Goal: Task Accomplishment & Management: Manage account settings

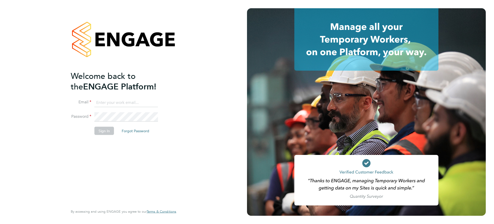
type input "invoices@castlefieldrecruitment.com"
click at [97, 128] on button "Sign In" at bounding box center [104, 130] width 20 height 8
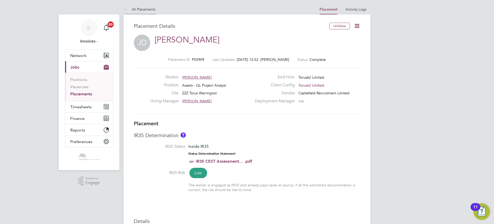
click at [139, 10] on link "All Placements" at bounding box center [140, 9] width 32 height 5
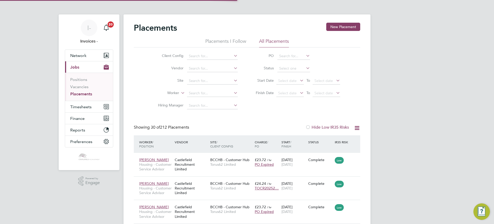
scroll to position [3, 3]
click at [286, 65] on input at bounding box center [294, 68] width 33 height 7
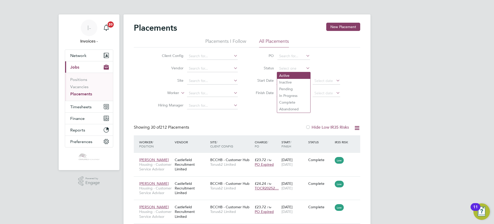
click at [286, 77] on li "Active" at bounding box center [293, 75] width 33 height 7
type input "Active"
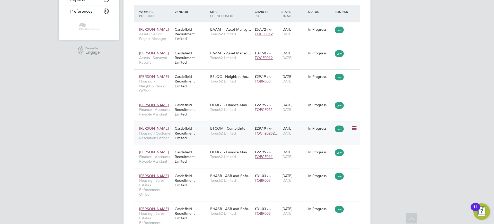
click at [192, 128] on div "Castlefield Recruitment Limited" at bounding box center [192, 132] width 36 height 19
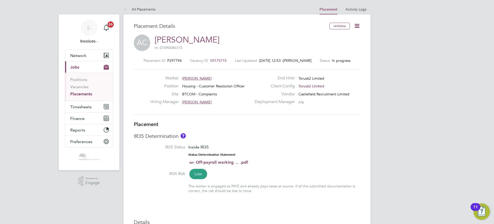
click at [359, 23] on icon at bounding box center [357, 26] width 6 height 6
click at [335, 38] on li "Edit Placement e" at bounding box center [341, 37] width 38 height 7
type input "Kitty Wong"
type input "[DATE]"
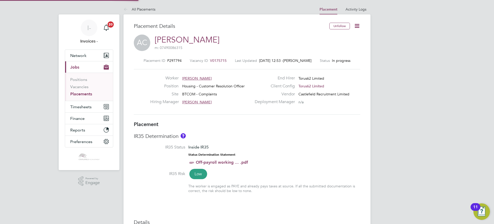
type input "[DATE]"
type input "08:00"
type input "18:00"
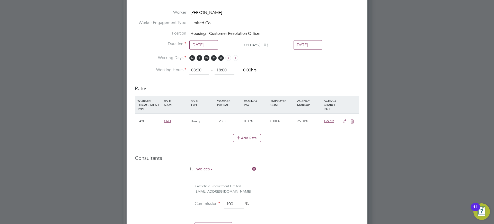
click at [345, 119] on icon at bounding box center [345, 121] width 6 height 4
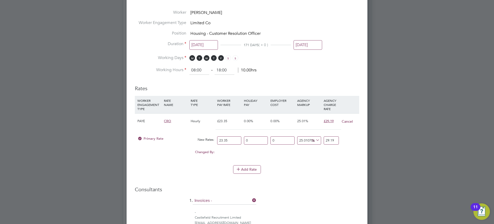
click at [325, 140] on input "29.19" at bounding box center [331, 140] width 15 height 8
drag, startPoint x: 326, startPoint y: 139, endPoint x: 370, endPoint y: 137, distance: 44.6
click at [368, 139] on div "All Placements Placement Activity Logs Placement Activity Logs All Placements P…" at bounding box center [247, 13] width 247 height 532
type input "-91.43468950749465"
type input "2"
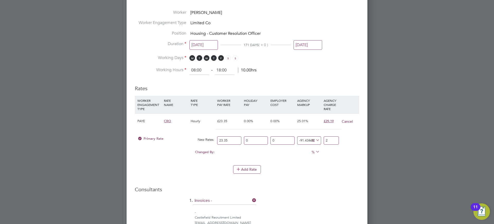
type input "24.197002141327623"
type input "29"
type input "28.051391862955033"
type input "29.9"
type input "28.137044967880087"
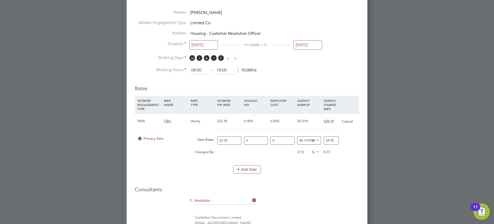
type input "29.92"
drag, startPoint x: 233, startPoint y: 139, endPoint x: 198, endPoint y: 140, distance: 34.5
click at [198, 140] on div "Primary Rate New Rates: 23.35 0 n/a 0 n/a 28.137044967880087 6.57 % 29.92" at bounding box center [247, 141] width 225 height 14
type input "2"
type input "2.5627408993576015"
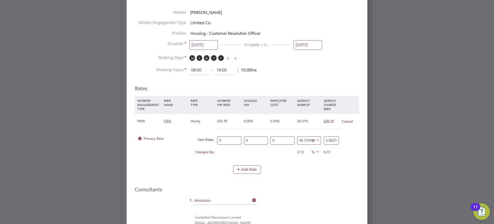
type input "24"
type input "30.752890792291222"
type input "23"
type input "29.47152034261242"
drag, startPoint x: 229, startPoint y: 141, endPoint x: 206, endPoint y: 139, distance: 22.2
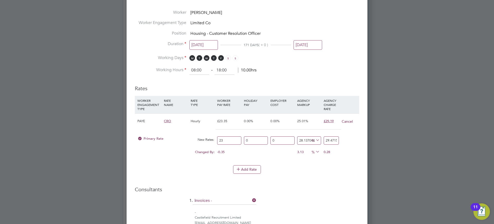
click at [206, 139] on div "Primary Rate New Rates: 23 0 n/a 0 n/a 28.137044967880087 6.47152034261242 % 29…" at bounding box center [247, 141] width 225 height 14
type input "2"
type input "2.5627408993576015"
type input "24"
type input "30.752890792291222"
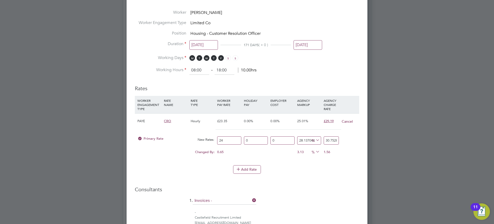
type input "24"
click at [282, 171] on div "Add Rate" at bounding box center [247, 169] width 225 height 8
drag, startPoint x: 285, startPoint y: 140, endPoint x: 289, endPoint y: 140, distance: 3.6
click at [285, 140] on input "0" at bounding box center [283, 140] width 24 height 8
click at [309, 138] on input "28.137044967880087" at bounding box center [309, 140] width 24 height 8
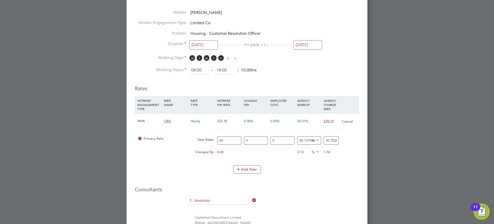
click at [300, 139] on input "28.137044967880087" at bounding box center [309, 140] width 24 height 8
drag, startPoint x: 235, startPoint y: 139, endPoint x: 246, endPoint y: 139, distance: 11.3
click at [240, 139] on input "24" at bounding box center [229, 140] width 24 height 8
click at [258, 139] on input "0" at bounding box center [256, 140] width 24 height 8
drag, startPoint x: 326, startPoint y: 136, endPoint x: 430, endPoint y: 136, distance: 104.5
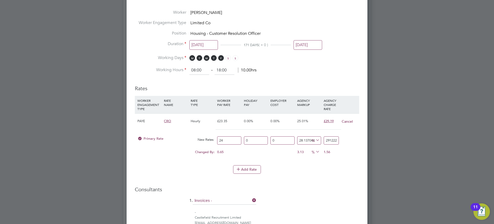
click at [371, 137] on div "All Placements Placement Activity Logs Placement Activity Logs All Placements P…" at bounding box center [247, 13] width 247 height 532
type input "-91.66666666666667"
type input "2"
type input "20.833333333333332"
type input "29"
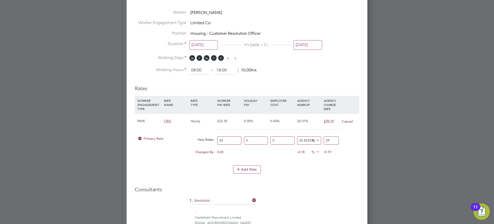
type input "24.583333333333332"
type input "29.9"
type input "24.666666666666668"
type input "29.92"
click at [227, 141] on input "24" at bounding box center [229, 140] width 24 height 8
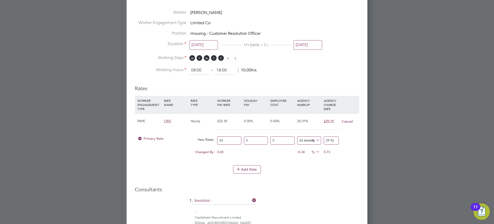
type input "24.5"
type input "30.543333333333333"
type input "24.5"
drag, startPoint x: 325, startPoint y: 139, endPoint x: 425, endPoint y: 135, distance: 99.7
click at [371, 135] on div "All Placements Placement Activity Logs Placement Activity Logs All Placements P…" at bounding box center [247, 13] width 247 height 532
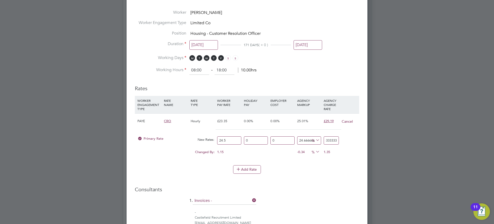
type input "-91.83673469387755"
type input "2"
type input "18.367346938775512"
type input "29"
type input "22.040816326530614"
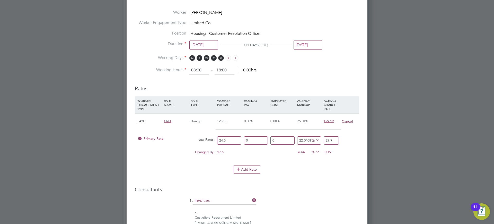
type input "29.92"
type input "22.142857142857142"
type input "29.925"
type input "22.122448979591837"
type input "29.92"
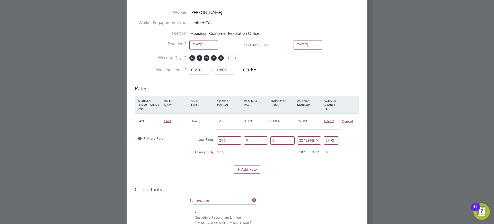
drag, startPoint x: 287, startPoint y: 176, endPoint x: 285, endPoint y: 157, distance: 19.2
click at [287, 176] on li "Add Rate" at bounding box center [247, 171] width 225 height 13
click at [315, 139] on icon at bounding box center [315, 139] width 0 height 7
click at [294, 162] on li "WORKER ENGAGEMENT TYPE RATE NAME RATE TYPE WORKER PAY RATE HOLIDAY PAY EMPLOYER…" at bounding box center [247, 130] width 225 height 69
click at [227, 140] on input "24.5" at bounding box center [229, 140] width 24 height 8
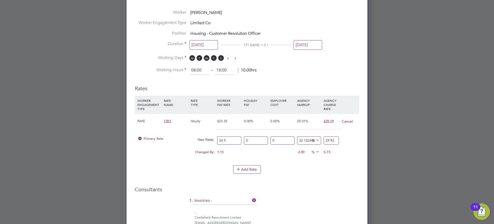
drag, startPoint x: 231, startPoint y: 139, endPoint x: 208, endPoint y: 138, distance: 22.9
click at [208, 138] on div "Primary Rate New Rates: 24.5 0 n/a 0 n/a 22.122448979591837 5.42 % 29.92" at bounding box center [247, 141] width 225 height 14
type input "2"
type input "2.4424489795918367"
type input "24"
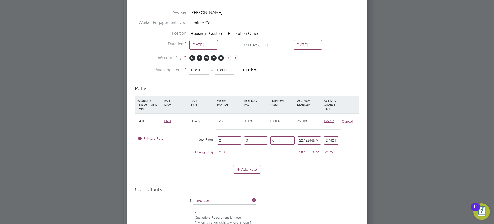
type input "29.30938775510204"
type input "24"
click at [300, 138] on input "22.122448979591837" at bounding box center [309, 140] width 24 height 8
type input "2.122448979591837"
type input "24.50938775510204"
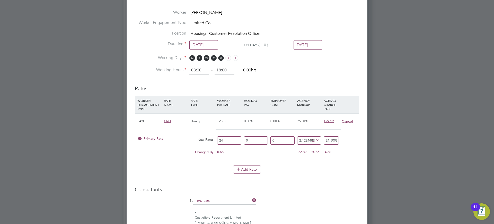
type input ".122448979591837"
type input "24.02938775510204"
type input "122448979591837"
type input "29387755102064.88"
type input "22448979591837"
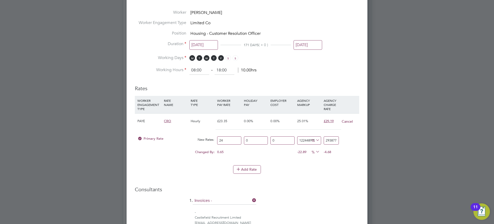
type input "5387755102064.88"
type input "2448979591837"
type input "587755102064.88"
type input "448979591837"
type input "107755102064.88"
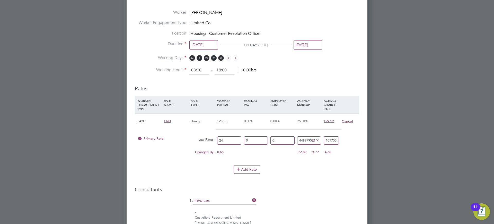
type input "48979591837"
type input "11755102064.88"
type input "8979591837"
type input "2155102064.88"
type input "979591837"
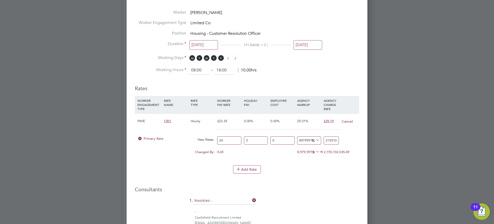
type input "235102064.88"
type input "79591837"
type input "19102064.88"
type input "9591837"
type input "2302064.88"
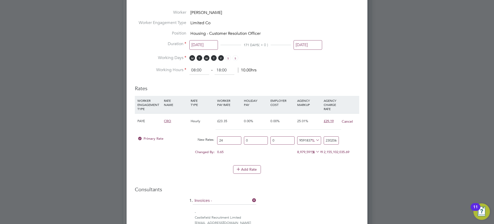
type input "591837"
type input "142064.88"
type input "91837"
type input "22064.88"
type input "1837"
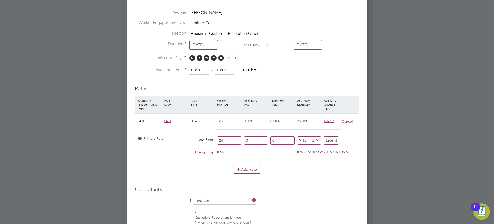
type input "464.88"
type input "837"
type input "224.88"
type input "37"
type input "32.88"
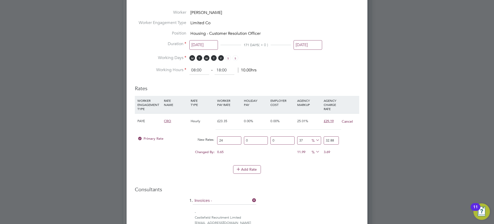
type input "7"
type input "25.68"
click at [305, 140] on input "number" at bounding box center [309, 140] width 24 height 8
type input "2"
type input "24.48"
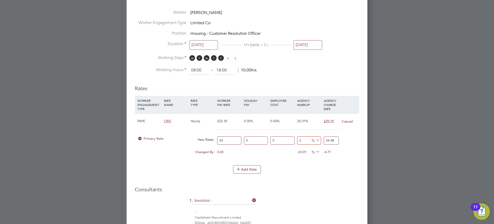
type input "25"
type input "30"
type input "25"
click at [349, 149] on div "0.81" at bounding box center [336, 152] width 27 height 10
drag, startPoint x: 233, startPoint y: 139, endPoint x: 202, endPoint y: 138, distance: 30.7
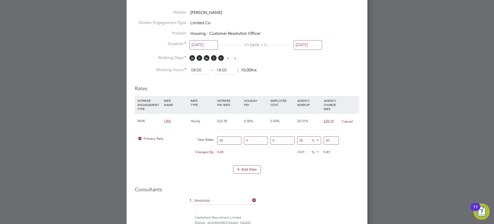
click at [202, 138] on div "Primary Rate New Rates: 24 0 n/a 0 n/a 25 6 % 30" at bounding box center [247, 141] width 225 height 14
type input "2"
type input "2.5"
type input "23"
type input "28.75"
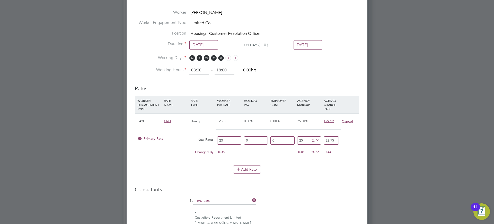
type input "23.7"
type input "29.625"
type input "23.72"
type input "29.65"
click at [300, 137] on input "25" at bounding box center [309, 140] width 24 height 8
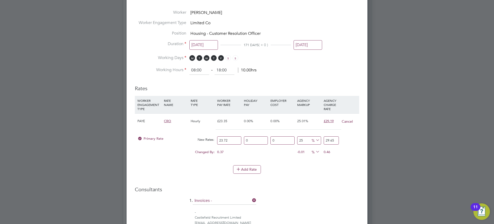
drag, startPoint x: 231, startPoint y: 141, endPoint x: 237, endPoint y: 133, distance: 10.7
click at [225, 140] on input "23.72" at bounding box center [229, 140] width 24 height 8
type input "23.76"
type input "29.7"
type input "23.7"
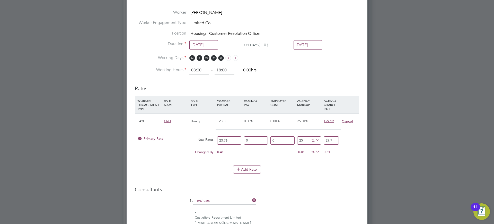
type input "29.625"
type input "23"
type input "28.75"
type input "23.6"
type input "29.5"
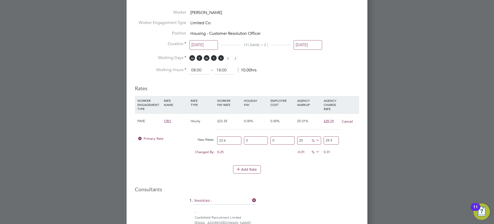
type input "23"
type input "28.75"
type input "23.7"
type input "29.625"
type input "23"
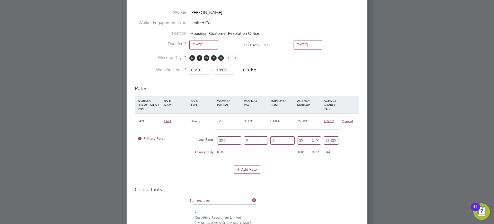
type input "28.75"
type input "23.8"
type input "29.75"
type input "23"
type input "28.75"
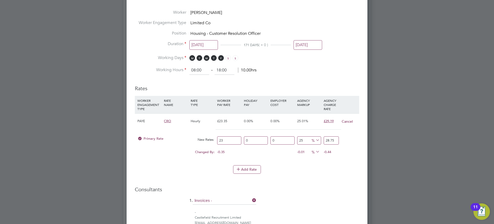
type input "23.9"
type input "29.875"
type input "23"
type input "28.75"
type input "23.9"
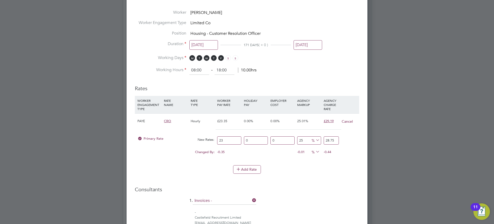
type input "29.875"
type input "23.95"
type input "29.9375"
type input "23.9"
type input "29.875"
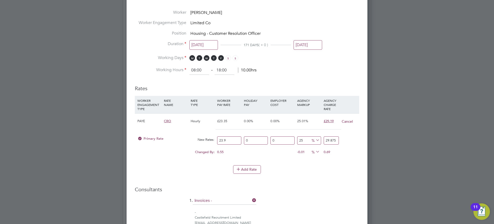
type input "23.94"
type input "29.925"
type input "23.9"
type input "29.875"
type input "23.93"
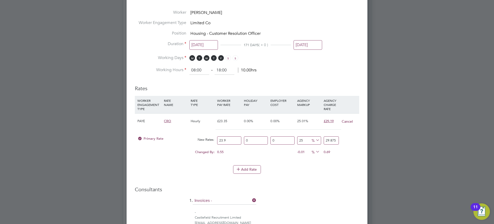
type input "29.9125"
type input "23.93"
click at [332, 182] on li "Rates WORKER ENGAGEMENT TYPE RATE NAME RATE TYPE WORKER PAY RATE HOLIDAY PAY EM…" at bounding box center [247, 132] width 225 height 104
drag, startPoint x: 325, startPoint y: 140, endPoint x: 422, endPoint y: 142, distance: 96.8
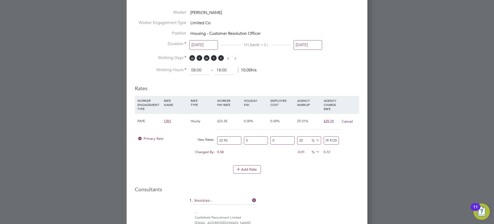
click at [371, 142] on div "All Placements Placement Activity Logs Placement Activity Logs All Placements P…" at bounding box center [247, 13] width 247 height 532
type input "-91.64229001253656"
type input "2"
type input "21.18679481821981"
type input "29"
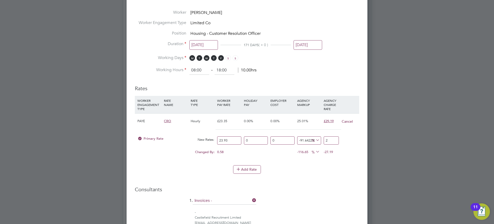
scroll to position [0, 0]
type input "24.947764312578354"
type input "29.9"
type input "25.03134141245299"
type input "29.92"
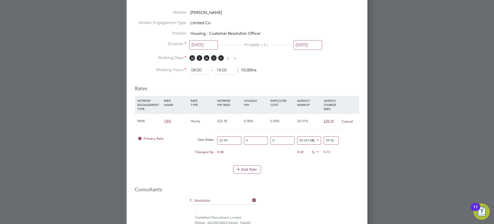
click at [326, 173] on li "Add Rate" at bounding box center [247, 171] width 225 height 13
click at [228, 138] on input "23.93" at bounding box center [229, 140] width 24 height 8
type input "23.9"
type input "29.882490597576265"
type input "23.92"
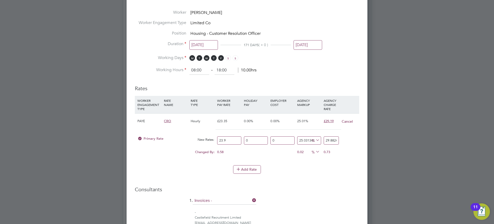
type input "29.907496865858754"
type input "23.92"
type input "2"
type input "24.3984"
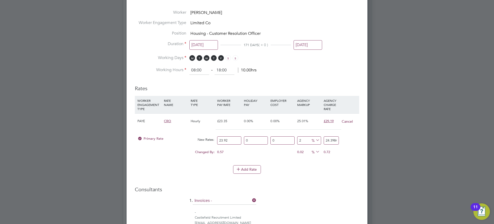
type input "25"
type input "29.9"
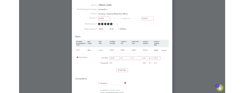
scroll to position [0, 0]
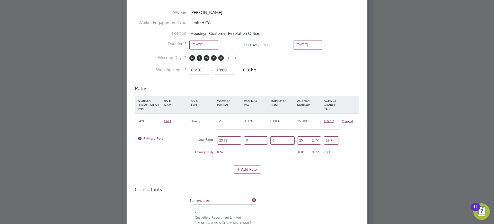
type input "25"
click at [304, 166] on div "Add Rate" at bounding box center [247, 169] width 225 height 8
click at [335, 141] on input "29.9" at bounding box center [331, 140] width 15 height 8
click at [230, 140] on input "23.92" at bounding box center [229, 140] width 24 height 8
type input "23.9"
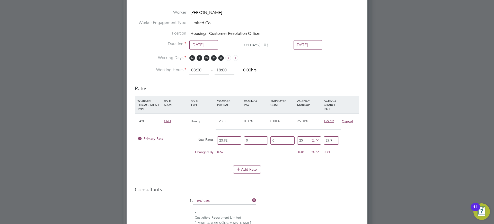
type input "29.875"
type input "23.93"
type input "29.9125"
type input "23.93"
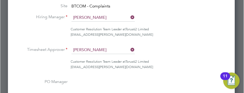
scroll to position [598, 228]
